Goal: Transaction & Acquisition: Book appointment/travel/reservation

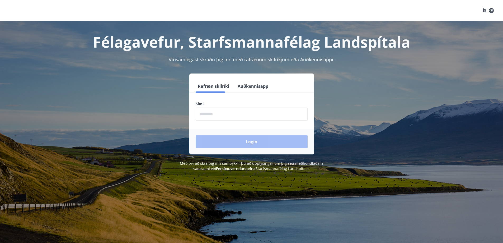
click at [214, 114] on input "phone" at bounding box center [252, 113] width 112 height 13
type input "********"
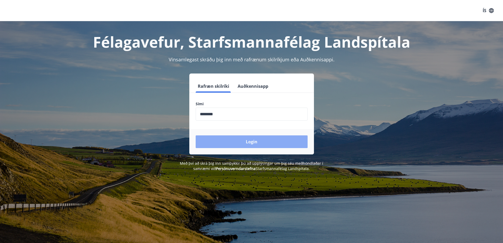
click at [244, 142] on button "Login" at bounding box center [252, 141] width 112 height 13
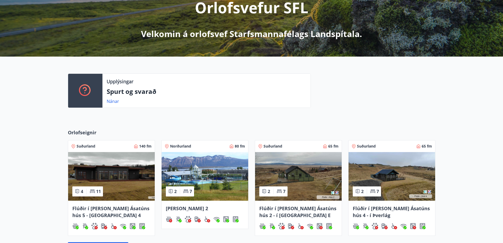
scroll to position [135, 0]
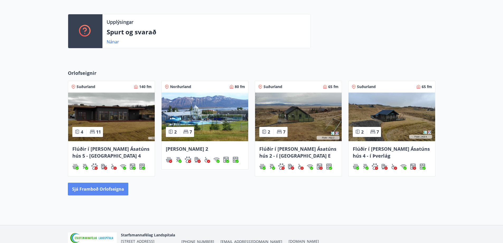
click at [100, 187] on button "Sjá framboð orlofseigna" at bounding box center [98, 188] width 60 height 13
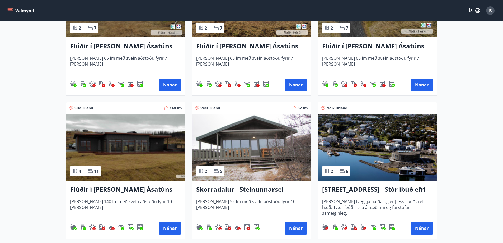
scroll to position [317, 0]
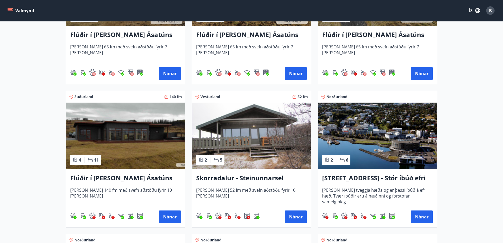
click at [254, 148] on img at bounding box center [251, 135] width 119 height 67
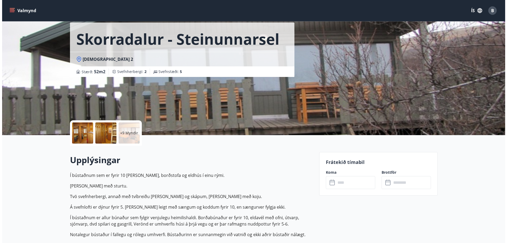
scroll to position [79, 0]
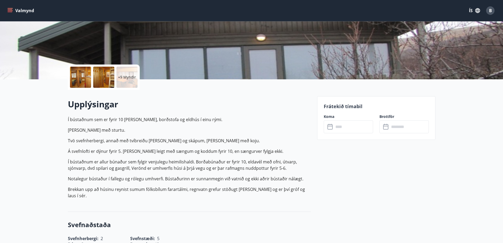
click at [82, 81] on div at bounding box center [80, 77] width 21 height 21
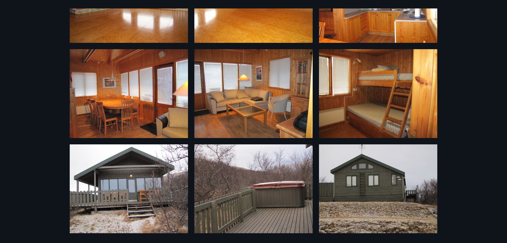
scroll to position [266, 0]
